Goal: Information Seeking & Learning: Learn about a topic

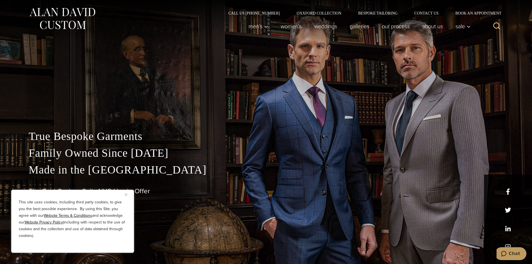
click at [126, 196] on button "Close" at bounding box center [128, 194] width 7 height 7
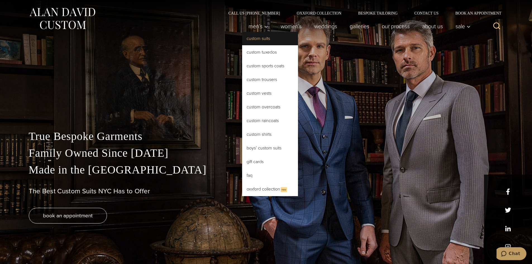
click at [263, 39] on link "Custom Suits" at bounding box center [270, 38] width 56 height 13
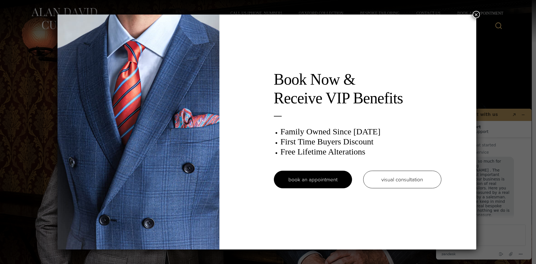
click at [478, 12] on button "×" at bounding box center [476, 14] width 7 height 7
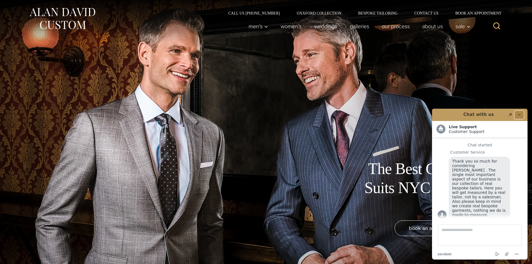
click at [518, 114] on icon "Minimize widget" at bounding box center [519, 115] width 4 height 4
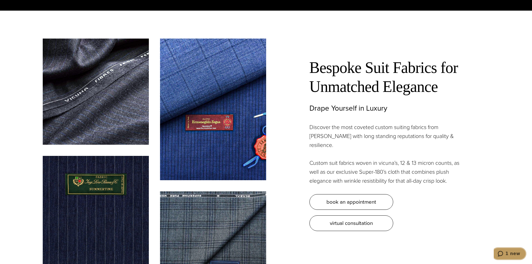
scroll to position [1704, 0]
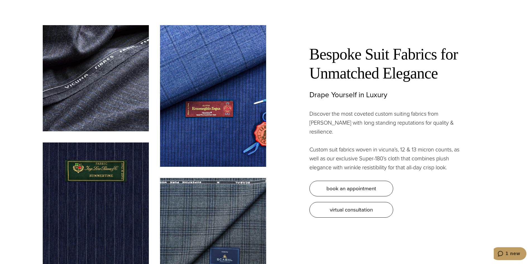
click at [369, 145] on p "Custom suit fabrics woven in vicuna’s, 12 & 13 micron counts, as well as our ex…" at bounding box center [388, 158] width 156 height 27
drag, startPoint x: 369, startPoint y: 145, endPoint x: 386, endPoint y: 144, distance: 16.5
click at [386, 145] on p "Custom suit fabrics woven in vicuna’s, 12 & 13 micron counts, as well as our ex…" at bounding box center [388, 158] width 156 height 27
click at [385, 145] on p "Custom suit fabrics woven in vicuna’s, 12 & 13 micron counts, as well as our ex…" at bounding box center [388, 158] width 156 height 27
drag, startPoint x: 398, startPoint y: 136, endPoint x: 379, endPoint y: 135, distance: 19.0
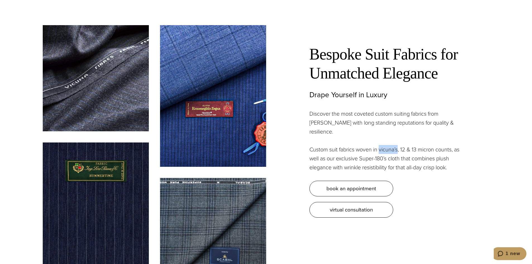
click at [379, 145] on p "Custom suit fabrics woven in vicuna’s, 12 & 13 micron counts, as well as our ex…" at bounding box center [388, 158] width 156 height 27
